Goal: Transaction & Acquisition: Purchase product/service

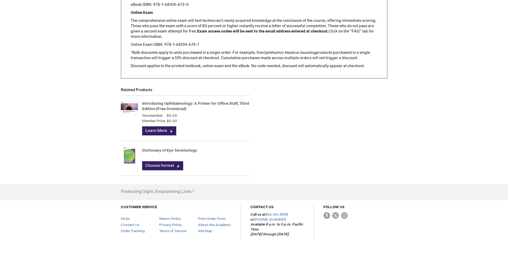
scroll to position [679, 0]
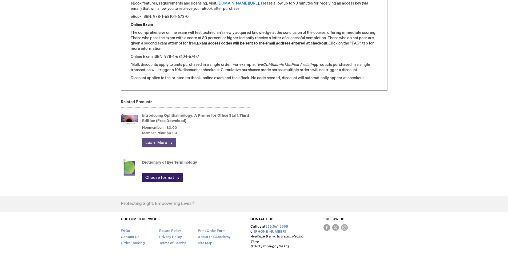
click at [166, 142] on link "Learn More" at bounding box center [159, 142] width 34 height 9
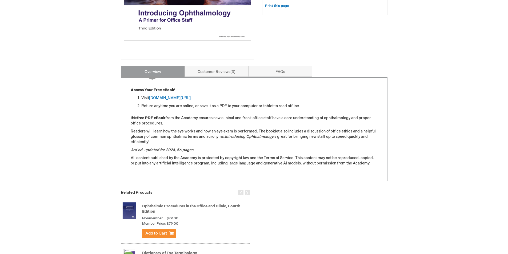
scroll to position [186, 0]
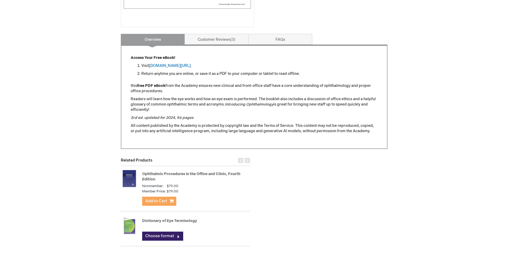
click at [167, 203] on button "Add to Cart" at bounding box center [159, 201] width 34 height 9
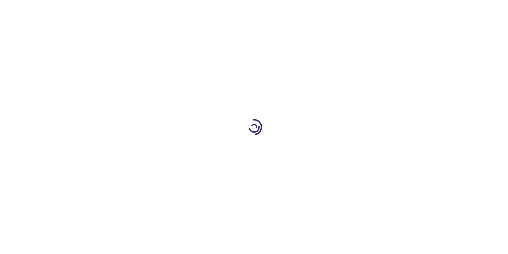
type input "0"
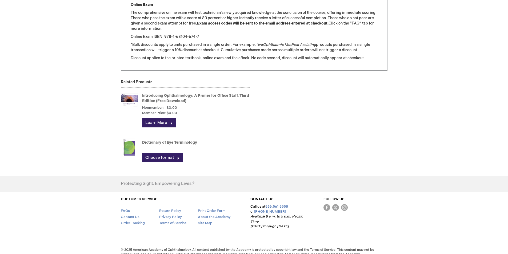
scroll to position [706, 0]
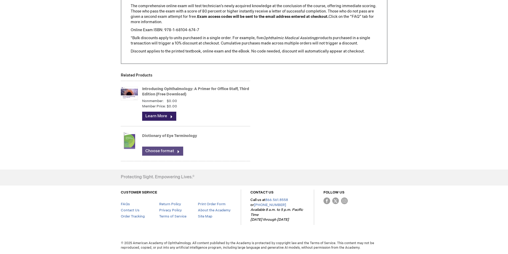
click at [161, 151] on link "Choose format" at bounding box center [162, 151] width 41 height 9
